Goal: Information Seeking & Learning: Learn about a topic

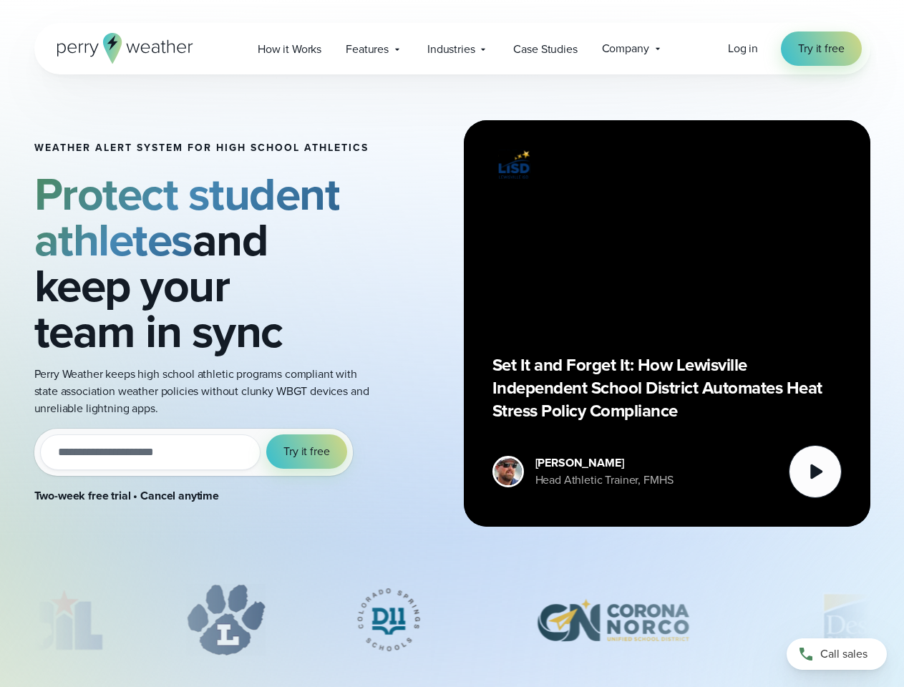
click at [452, 343] on div "Weather Alert System for High School Athletics Protect student athletes and kee…" at bounding box center [452, 323] width 836 height 498
click at [452, 49] on span "Industries" at bounding box center [450, 49] width 47 height 17
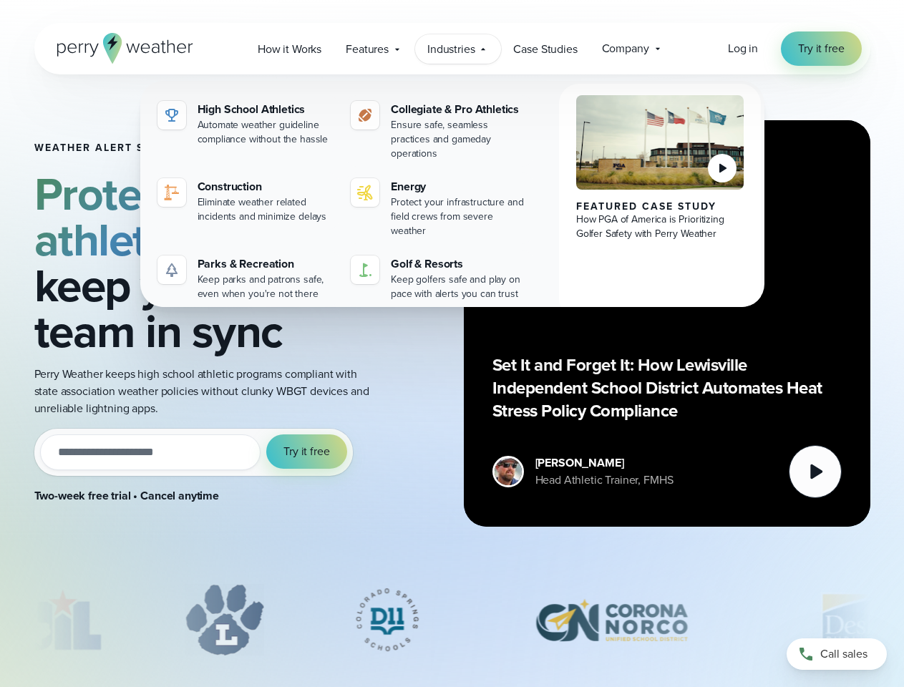
click at [193, 452] on input "email" at bounding box center [150, 452] width 221 height 36
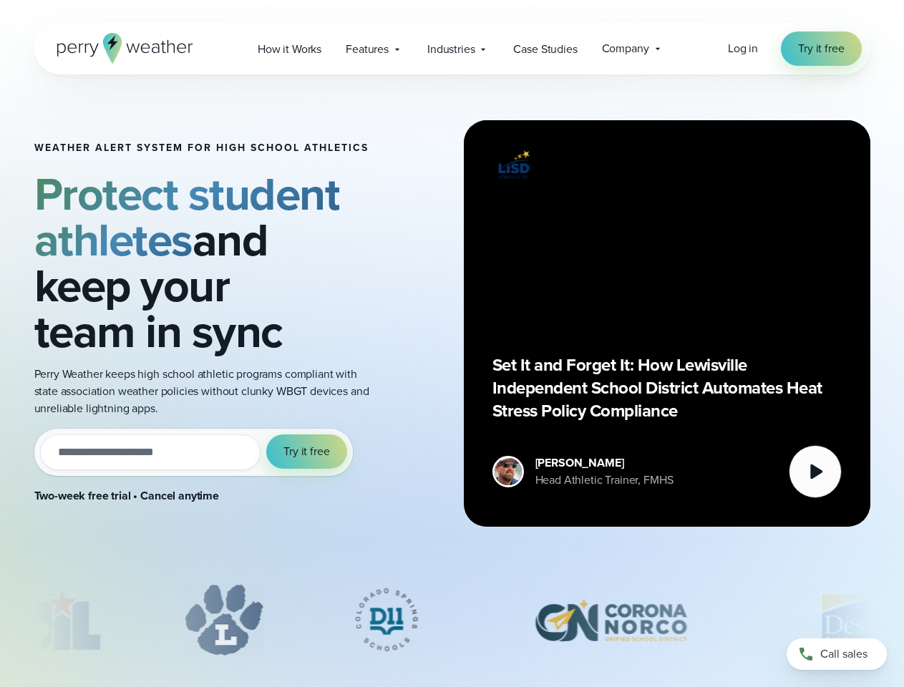
click at [307, 452] on span "Try it free" at bounding box center [306, 451] width 46 height 17
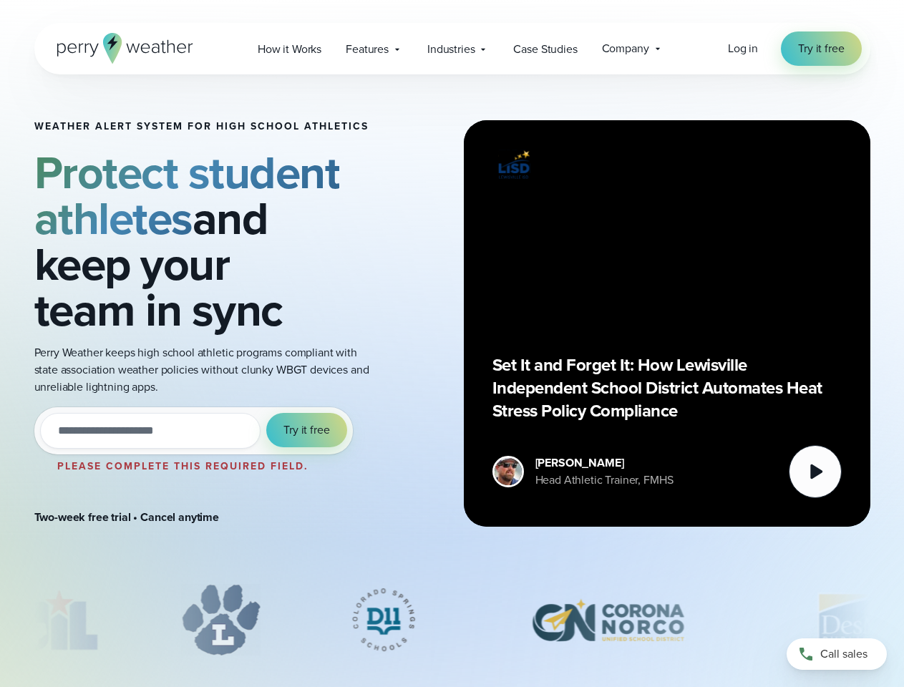
click at [667, 323] on div "Set It and Forget It: How Lewisville Independent School District Automates Heat…" at bounding box center [666, 323] width 349 height 349
click at [815, 472] on icon at bounding box center [816, 471] width 12 height 15
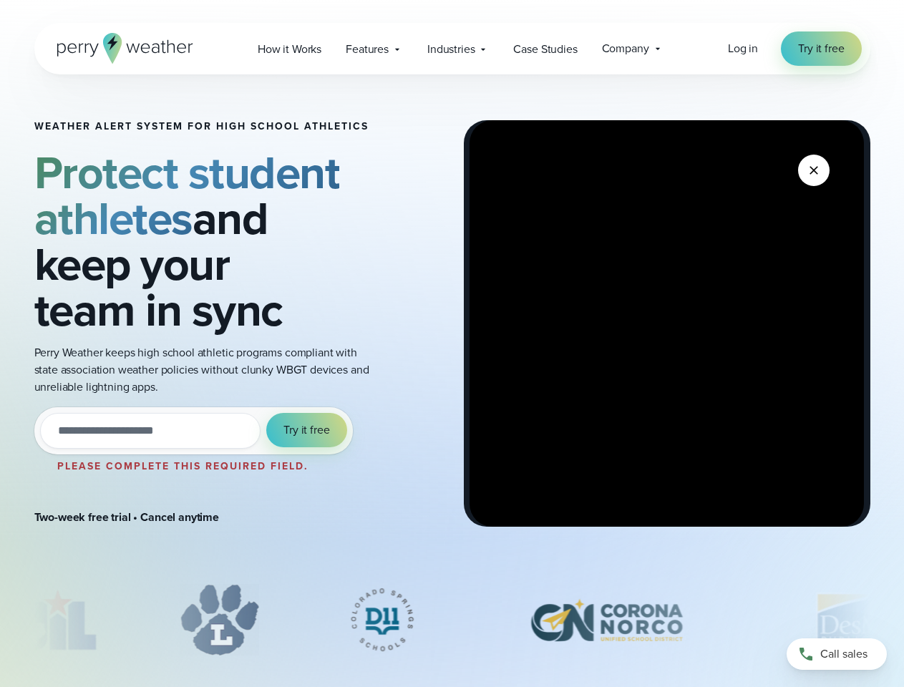
click at [452, 620] on div "slideshow" at bounding box center [452, 620] width 836 height 72
click at [0, 620] on div at bounding box center [452, 623] width 904 height 79
